Goal: Task Accomplishment & Management: Manage account settings

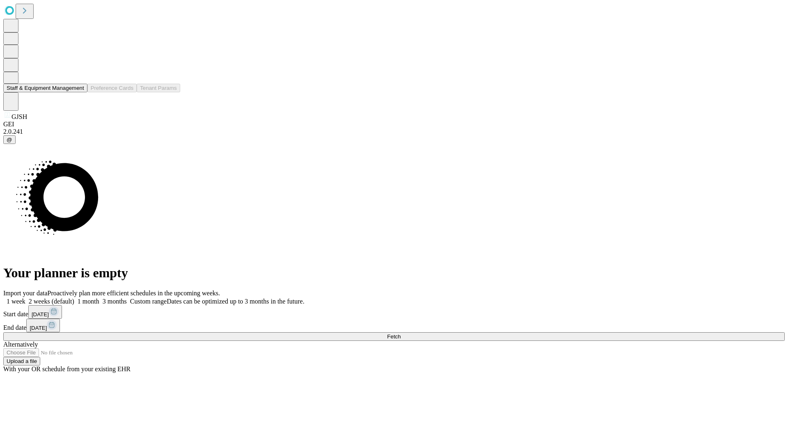
click at [78, 92] on button "Staff & Equipment Management" at bounding box center [45, 88] width 84 height 9
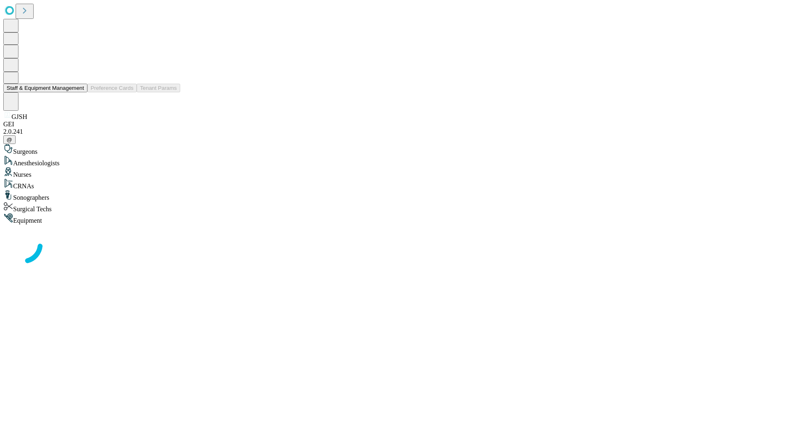
click at [78, 92] on button "Staff & Equipment Management" at bounding box center [45, 88] width 84 height 9
